Goal: Task Accomplishment & Management: Manage account settings

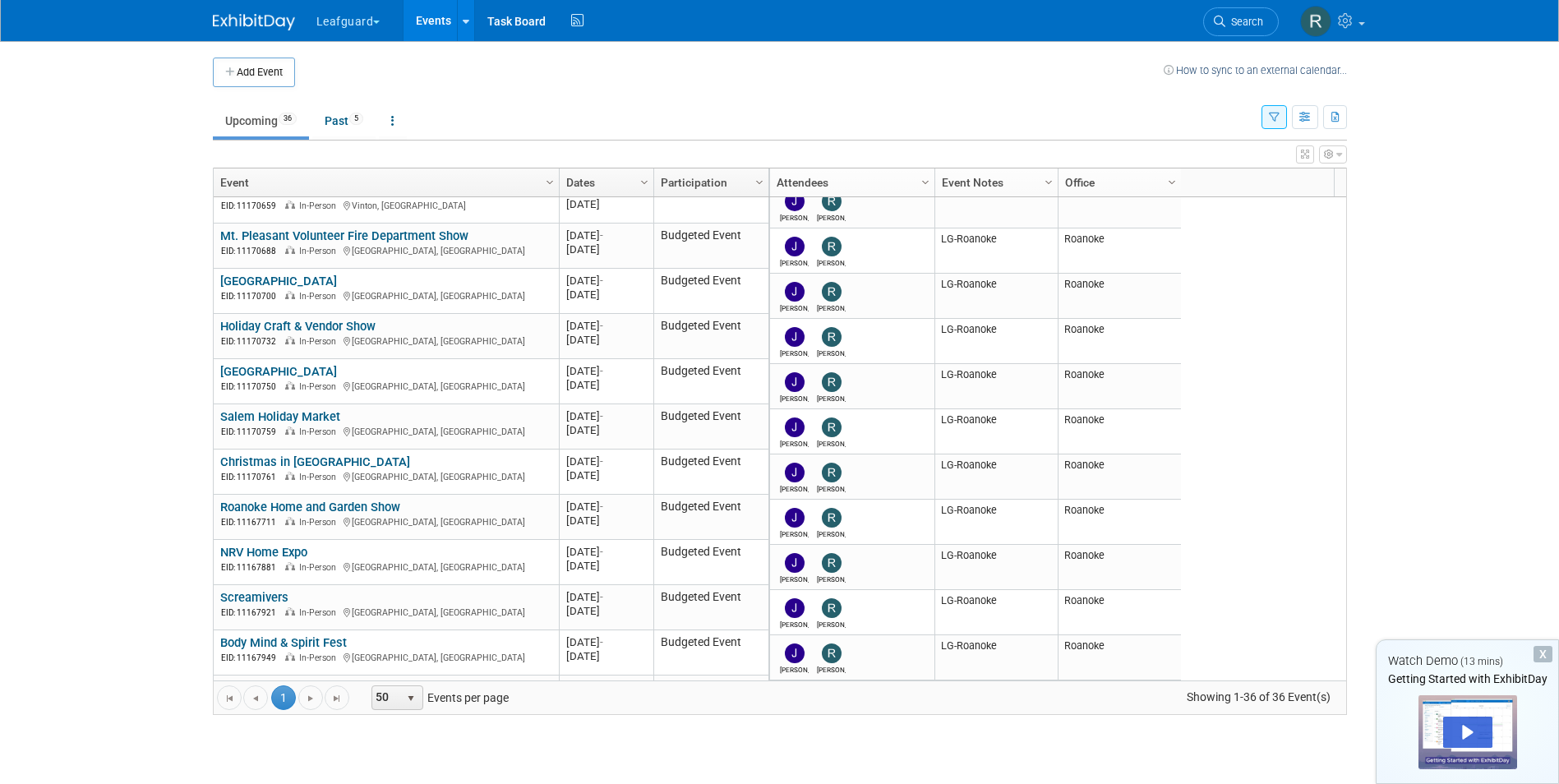
scroll to position [1143, 0]
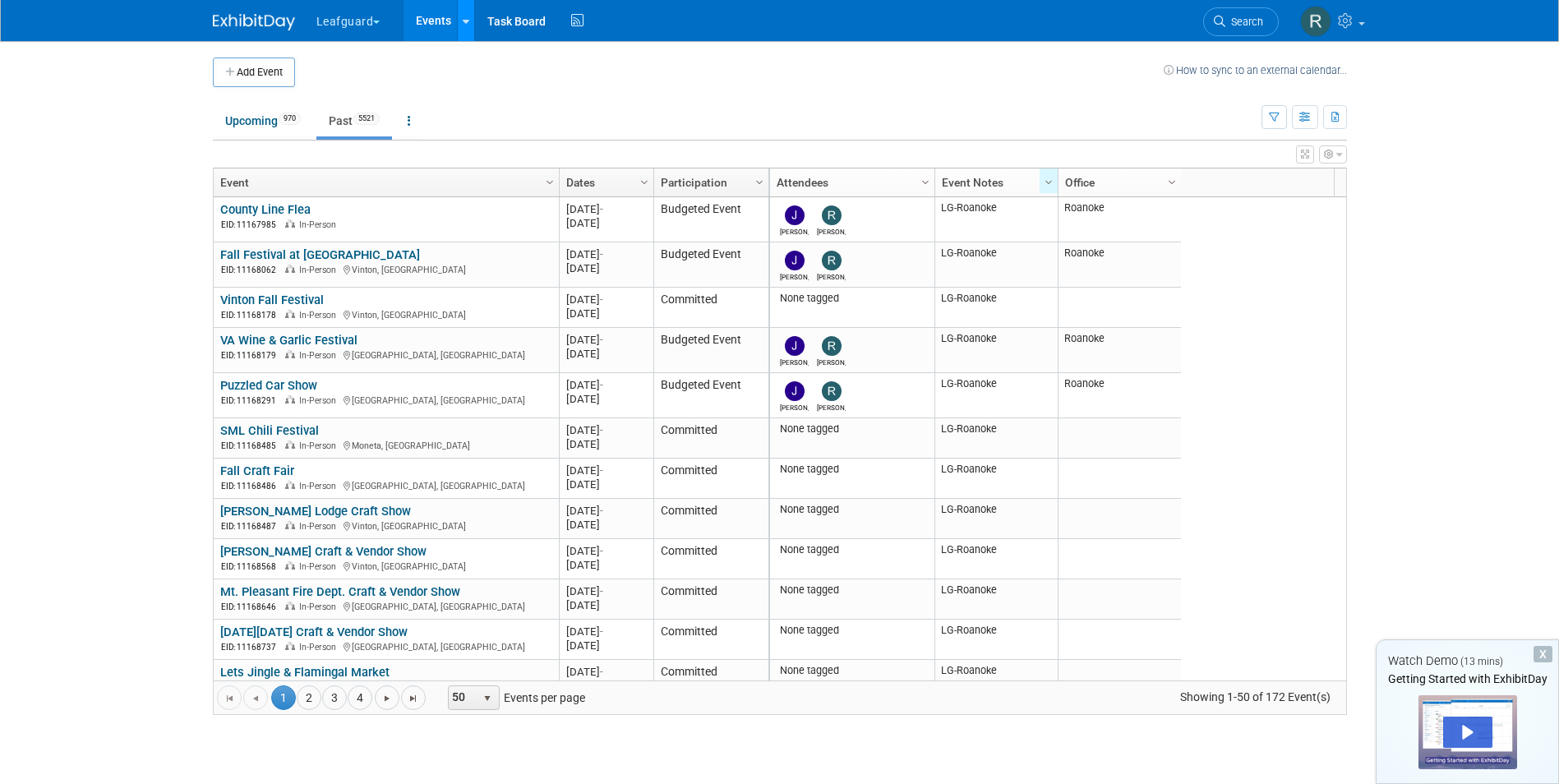
click at [466, 16] on icon at bounding box center [465, 21] width 7 height 11
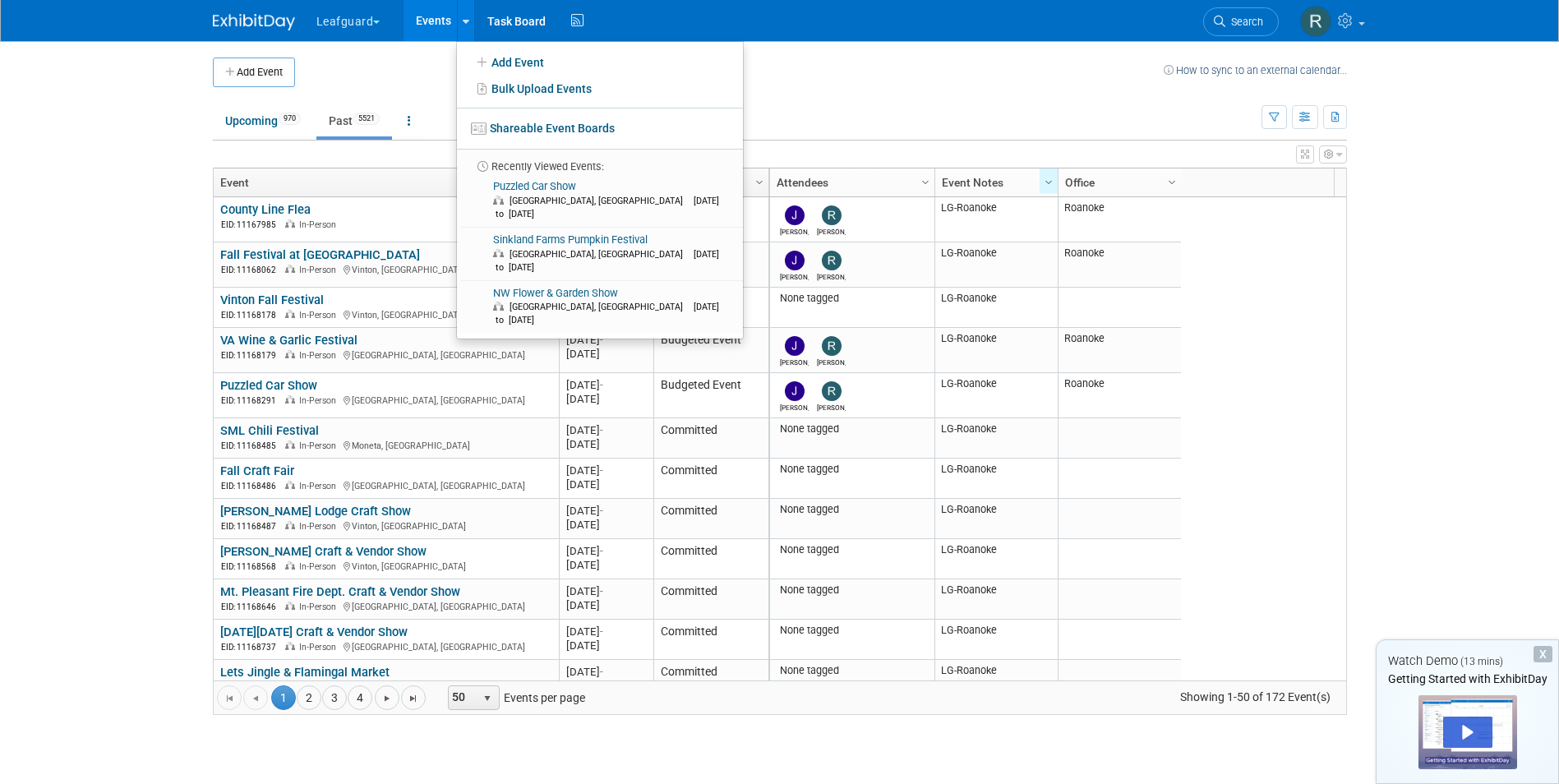
click at [412, 69] on td at bounding box center [730, 72] width 869 height 30
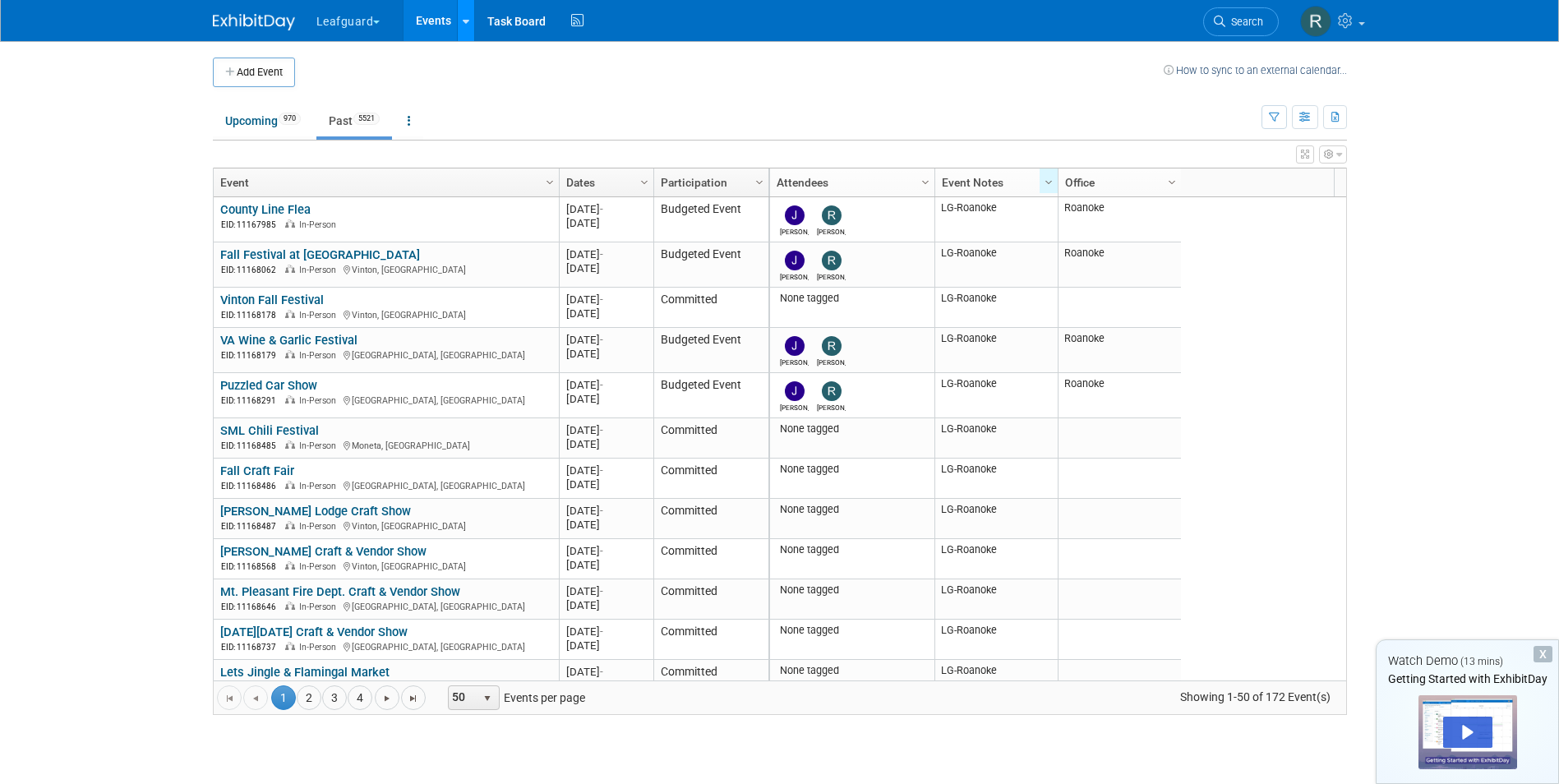
click at [462, 20] on link at bounding box center [465, 20] width 17 height 41
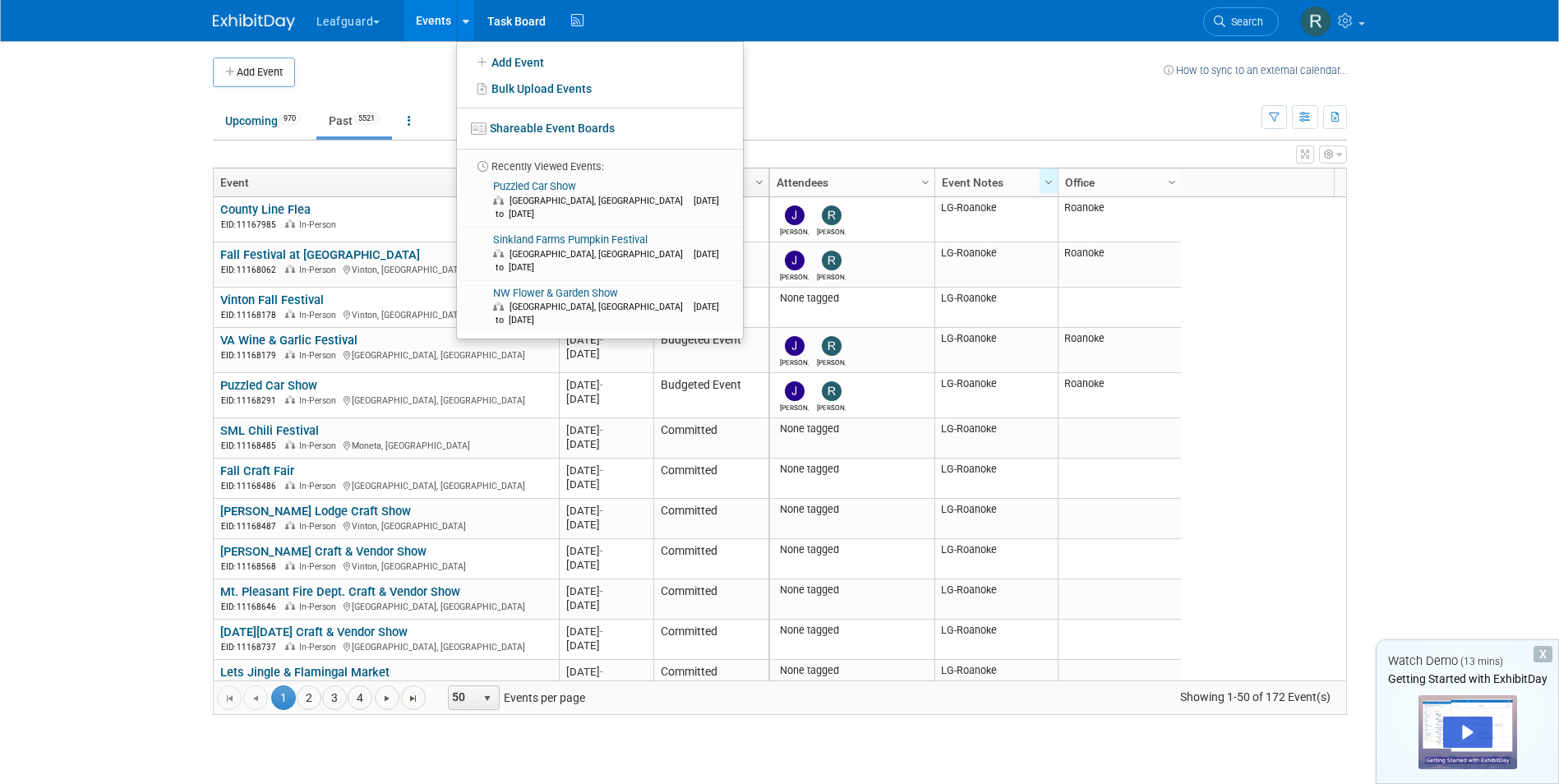
click at [388, 74] on td at bounding box center [730, 72] width 869 height 30
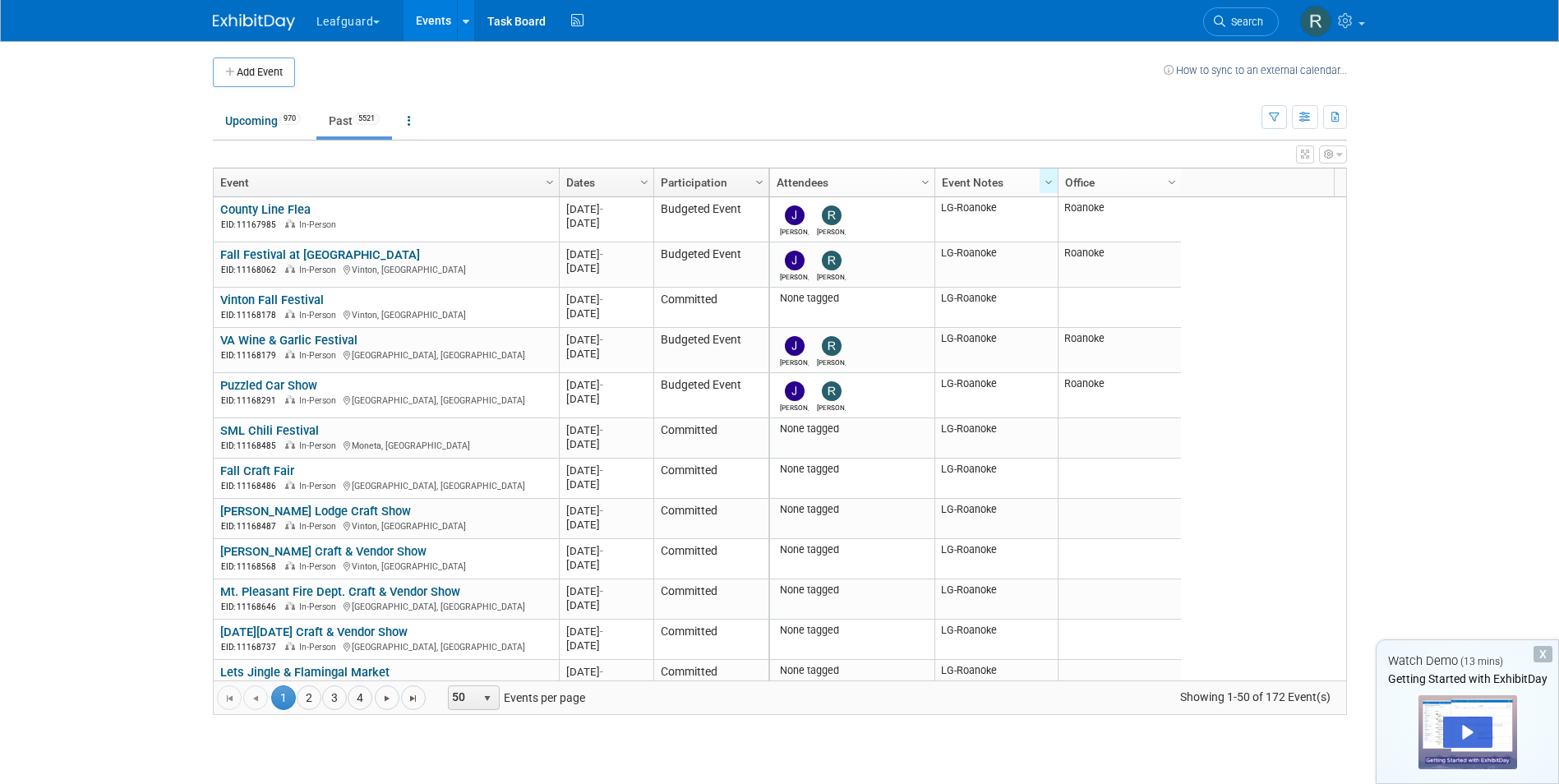
click at [417, 14] on link "Events" at bounding box center [433, 20] width 60 height 41
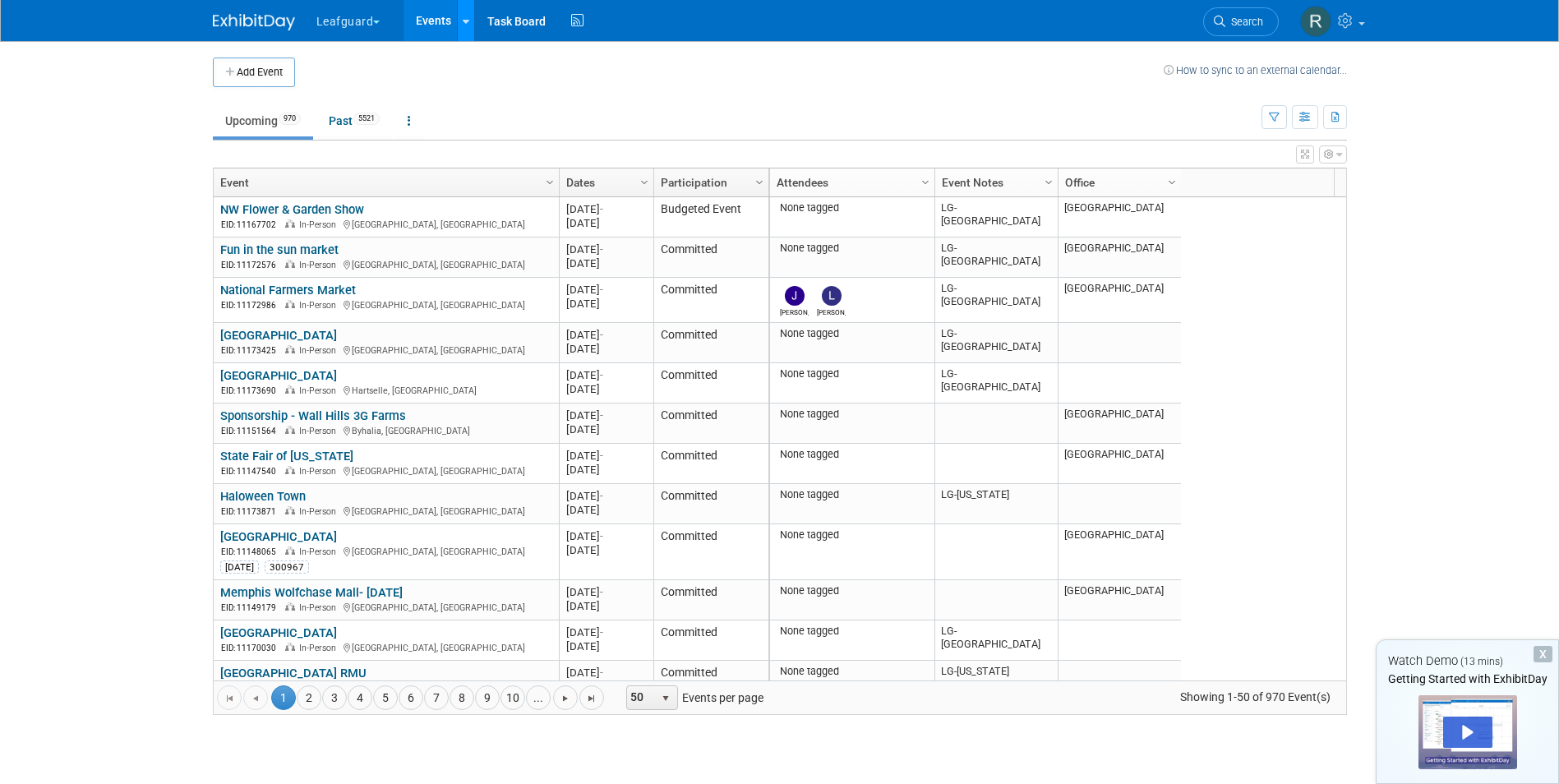
click at [462, 24] on link at bounding box center [465, 20] width 17 height 41
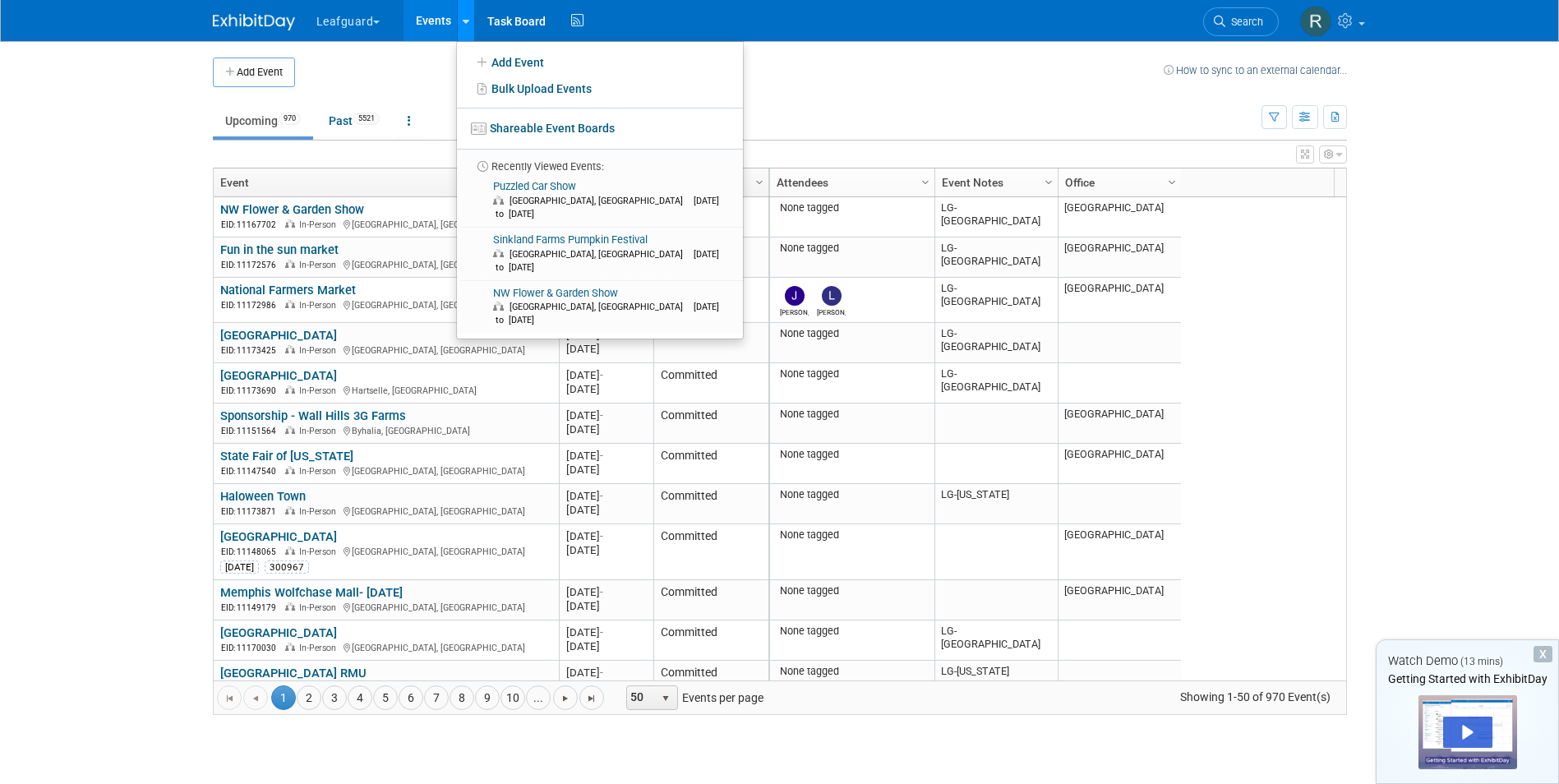
click at [462, 24] on icon at bounding box center [465, 21] width 7 height 11
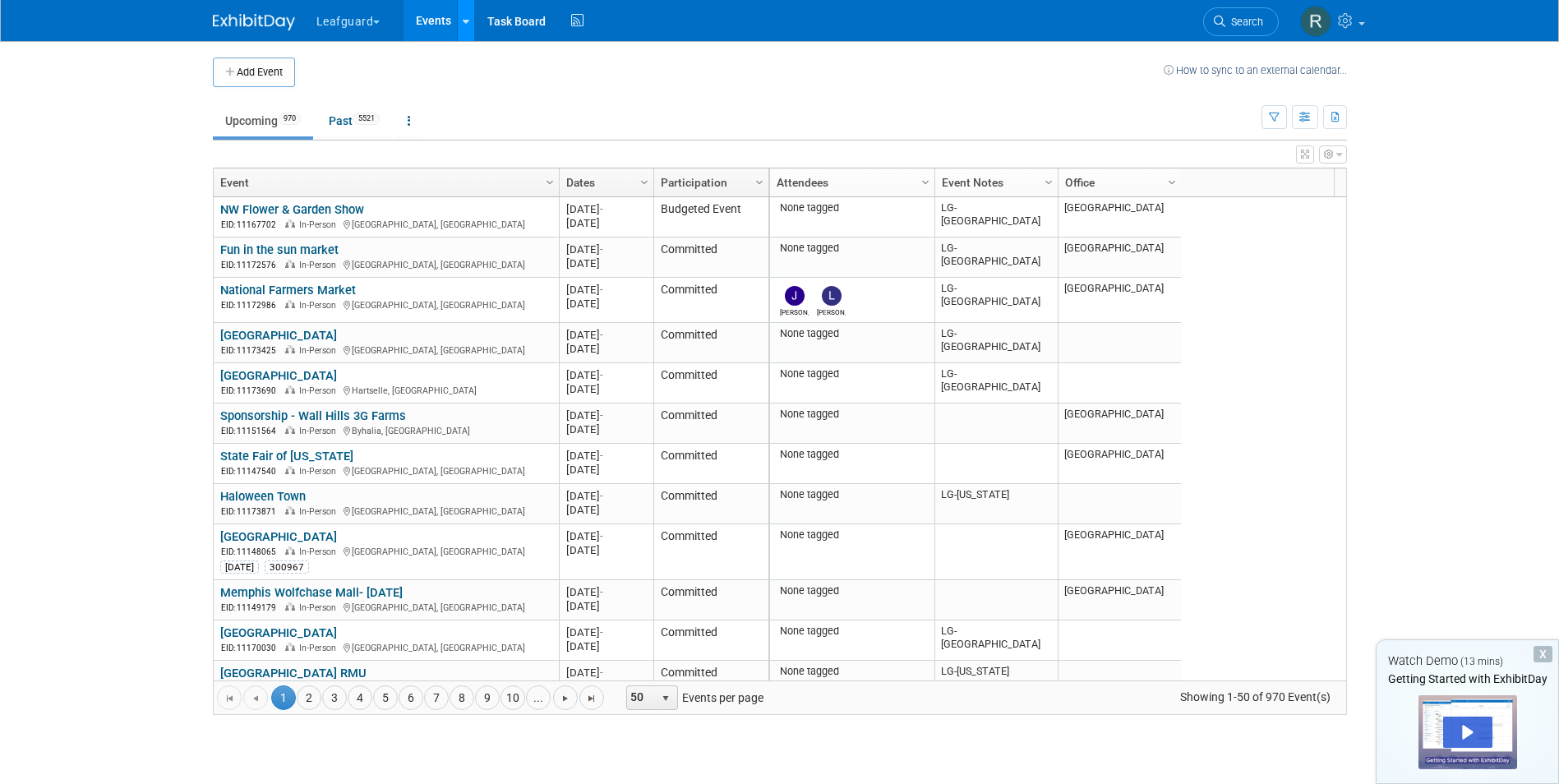
click at [462, 24] on icon at bounding box center [465, 21] width 7 height 11
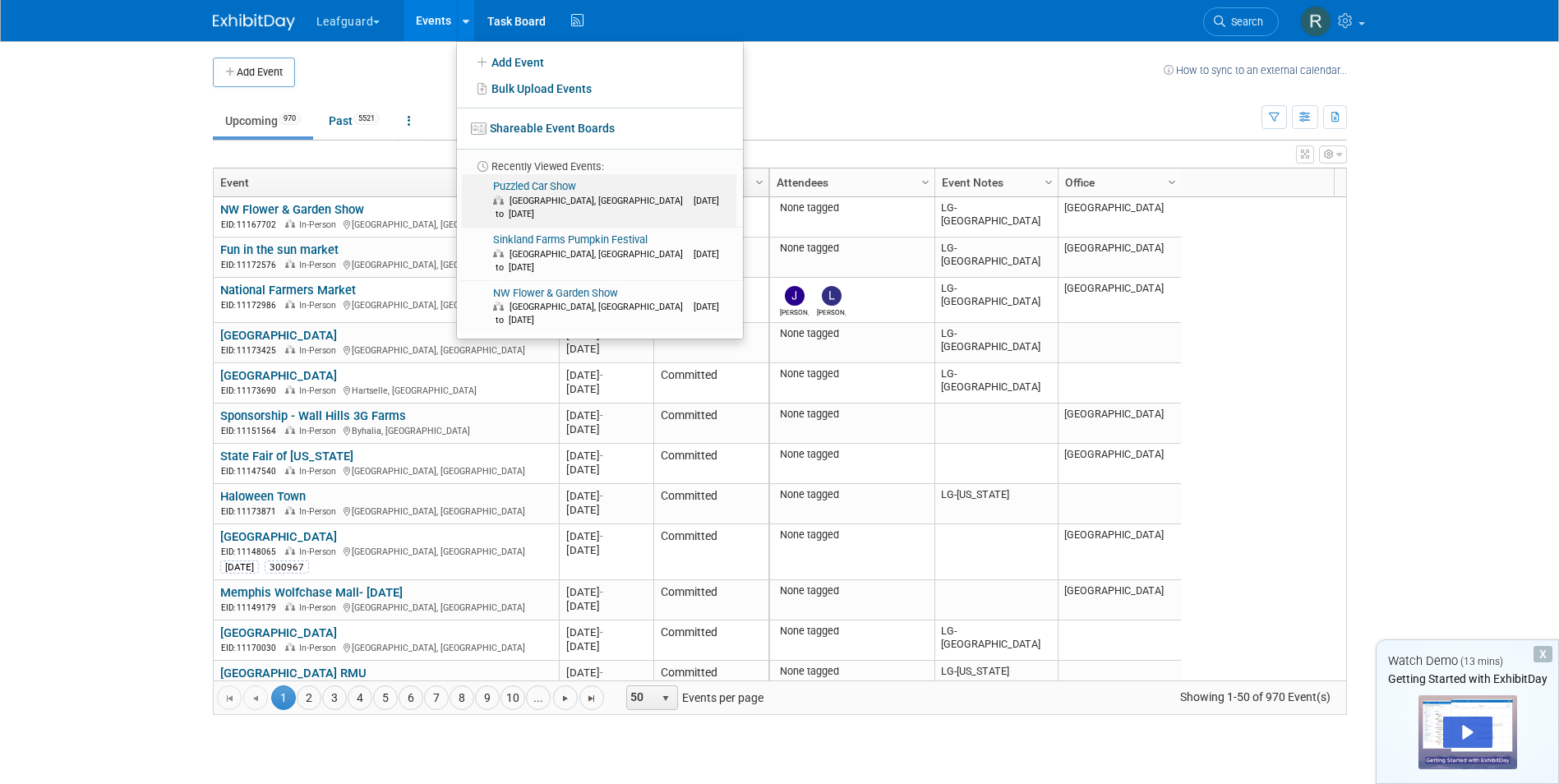
click at [552, 182] on link "Puzzled Car Show Lynchburg, VA Oct 19, 2024 to Oct 19, 2024" at bounding box center [599, 200] width 274 height 53
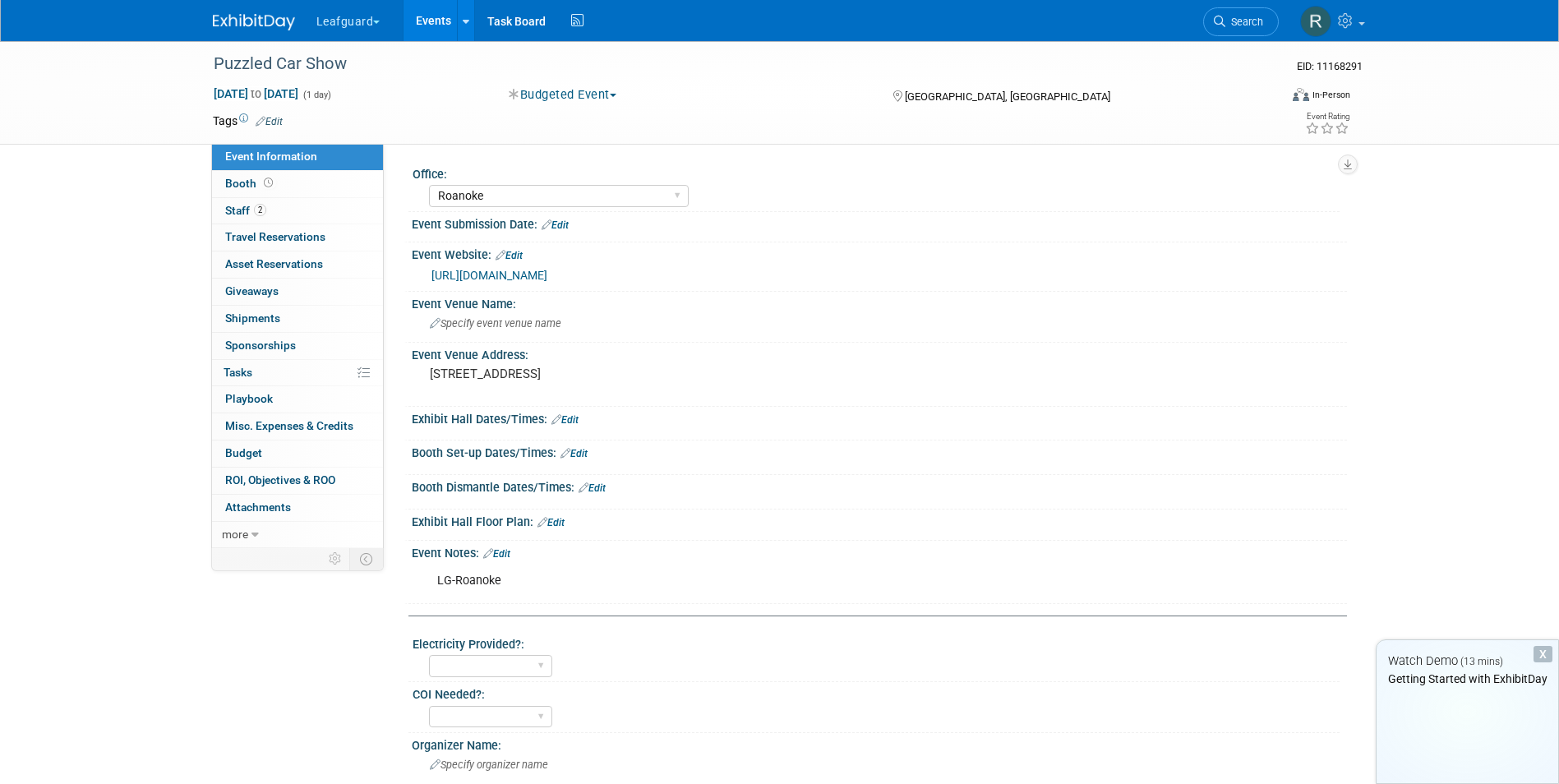
select select "Roanoke"
click at [285, 155] on span "Event Information" at bounding box center [271, 156] width 92 height 13
select select "Roanoke"
click at [1171, 123] on div "Event Rating" at bounding box center [1267, 125] width 194 height 29
click at [434, 18] on link "Events" at bounding box center [433, 20] width 60 height 41
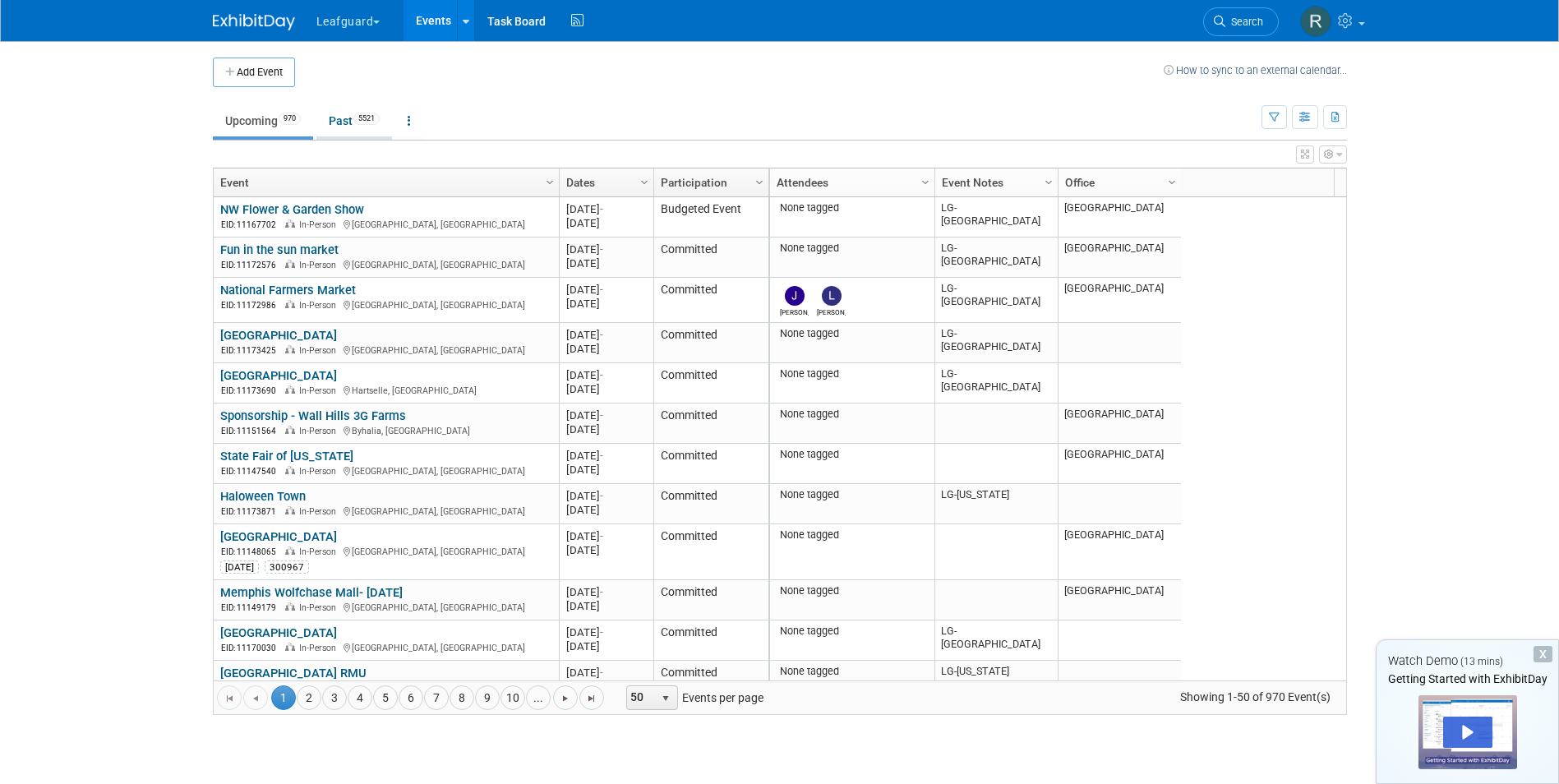
click at [337, 117] on link "Past 5521" at bounding box center [354, 121] width 76 height 32
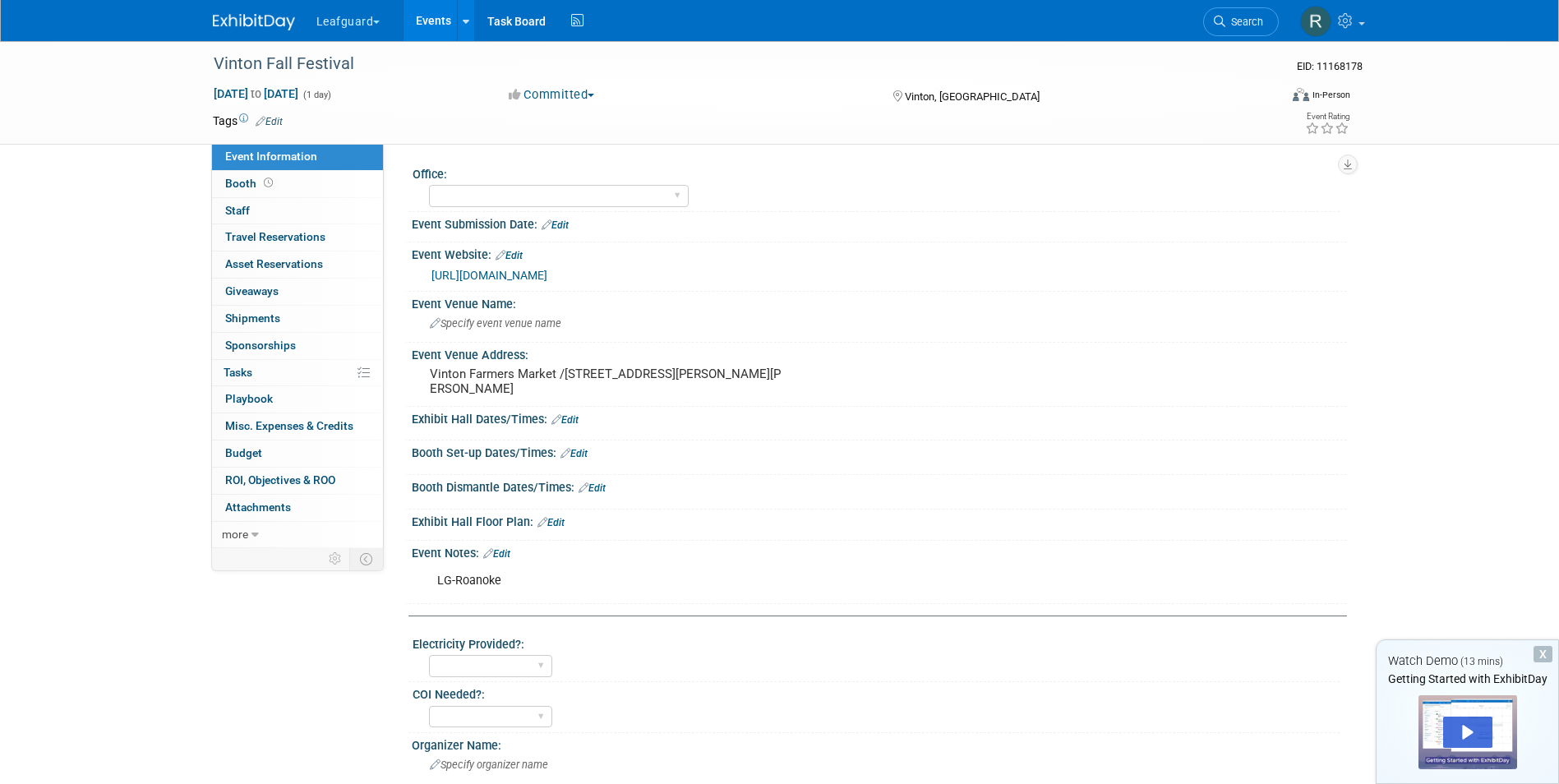
click at [592, 93] on button "Committed" at bounding box center [551, 95] width 98 height 17
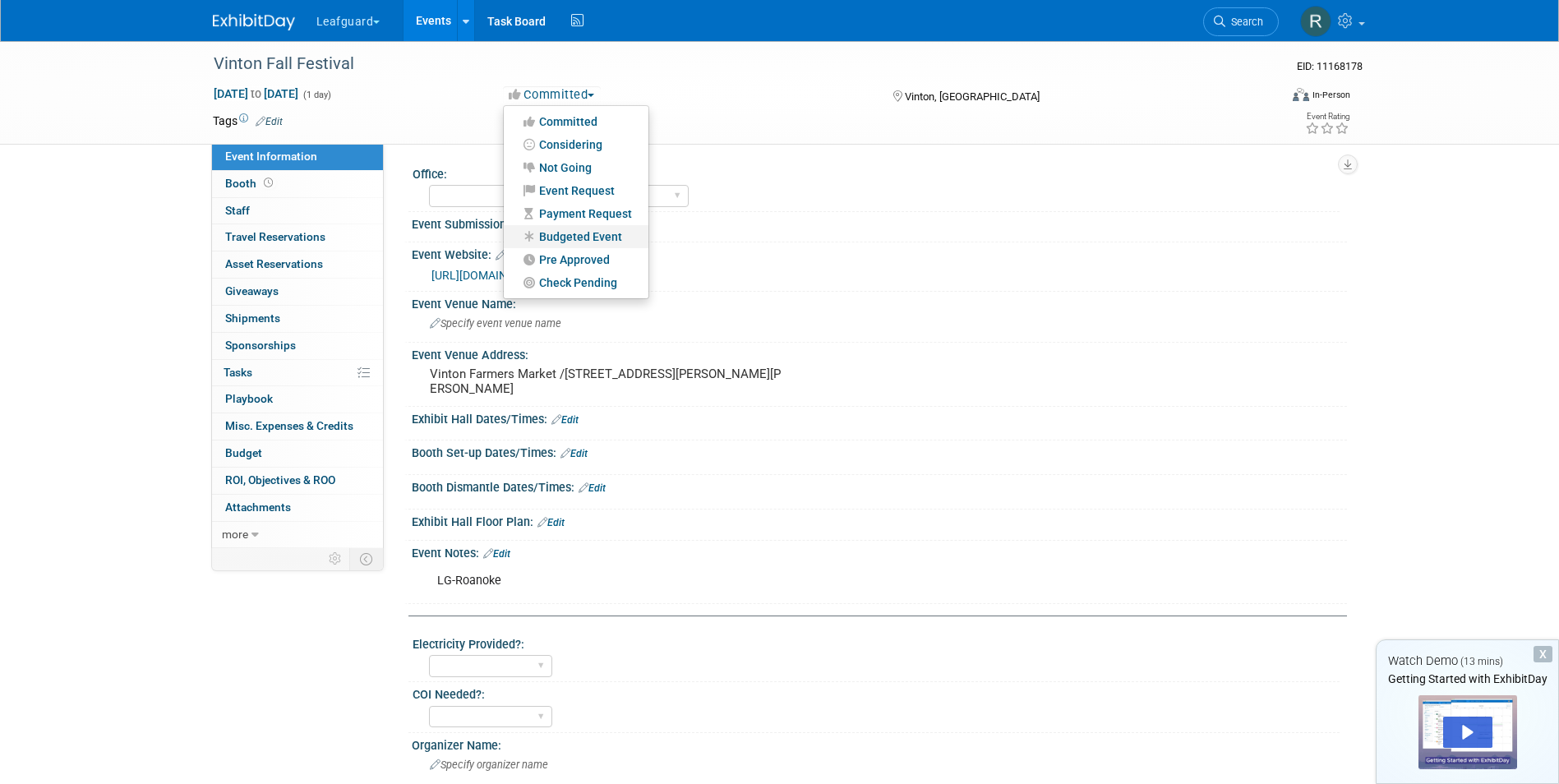
click at [571, 229] on link "Budgeted Event" at bounding box center [575, 237] width 145 height 23
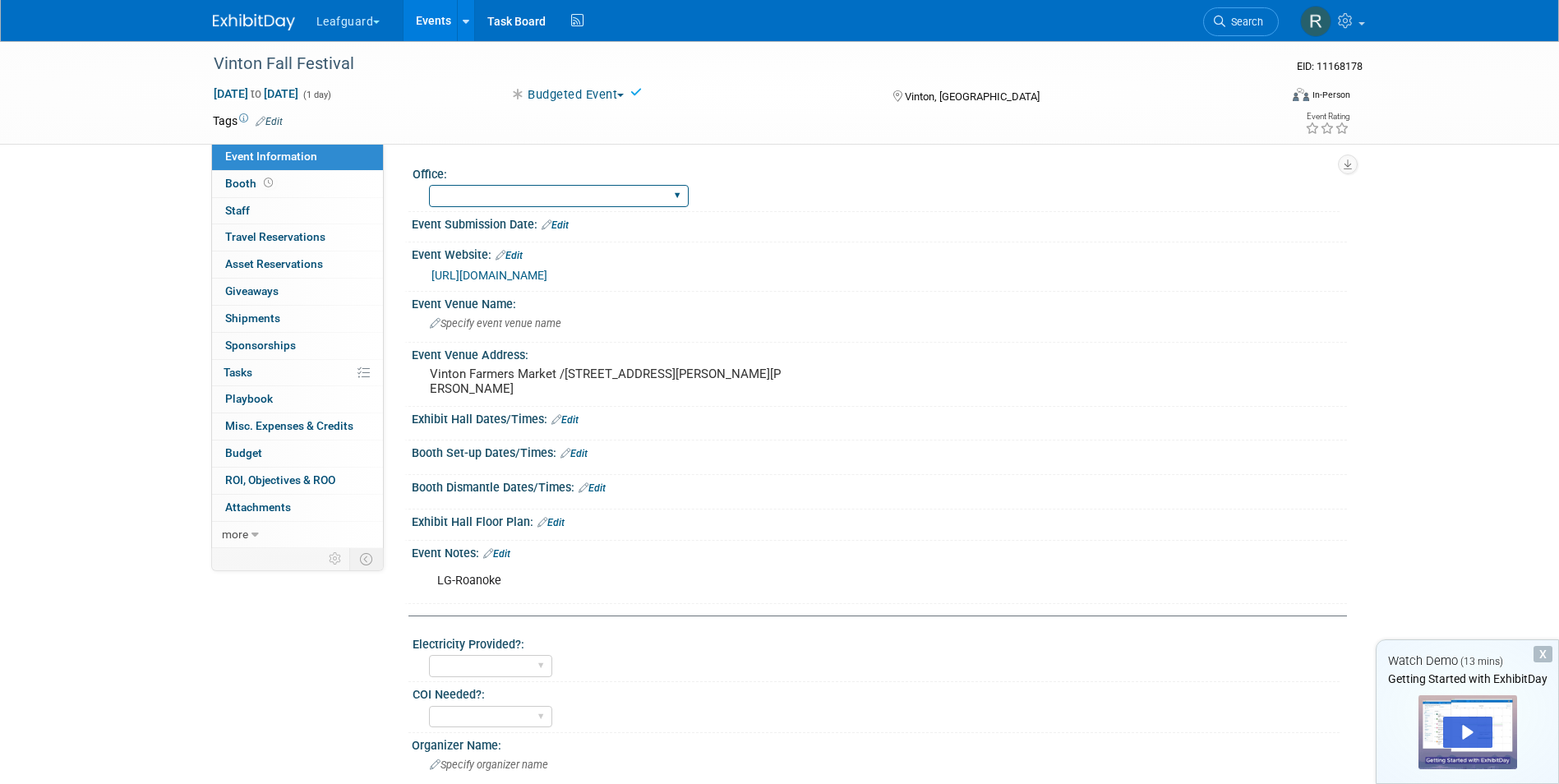
click at [554, 193] on select "Albany Arkansas Austin Birmingham Charlotte Chicago Cleveland Colorado Columbia…" at bounding box center [558, 196] width 260 height 22
select select "Roanoke"
click at [429, 185] on select "Albany Arkansas Austin Birmingham Charlotte Chicago Cleveland Colorado Columbia…" at bounding box center [558, 196] width 260 height 22
click at [253, 205] on link "0 Staff 0" at bounding box center [297, 211] width 171 height 26
